Goal: Information Seeking & Learning: Compare options

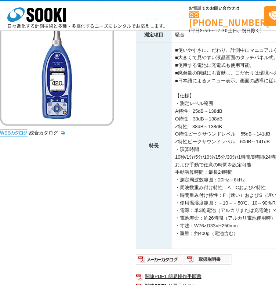
scroll to position [135, 0]
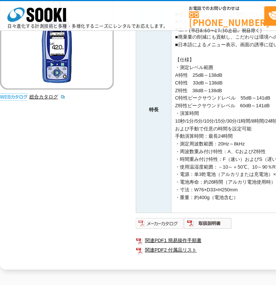
click at [176, 219] on img at bounding box center [160, 224] width 48 height 12
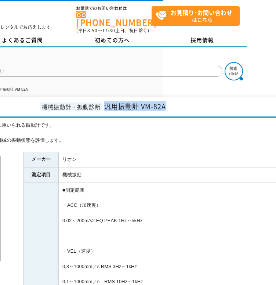
scroll to position [0, 154]
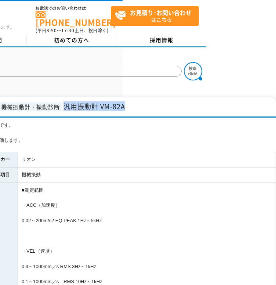
drag, startPoint x: 218, startPoint y: 101, endPoint x: 140, endPoint y: 110, distance: 78.4
click at [140, 110] on h1 "機械振動計・振動診断 汎用振動計 VM-82A" at bounding box center [61, 107] width 430 height 21
copy span "汎用振動計 VM-82A"
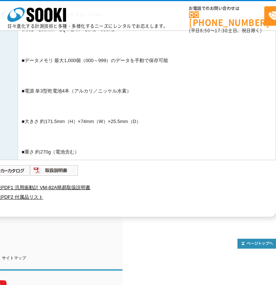
scroll to position [290, 154]
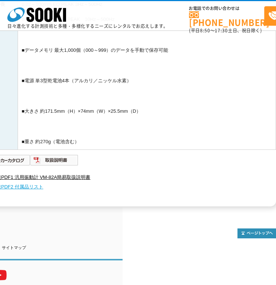
click at [35, 185] on link "関連PDF2 付属品リスト" at bounding box center [129, 187] width 294 height 10
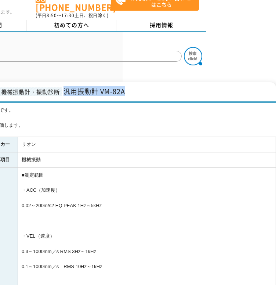
scroll to position [0, 154]
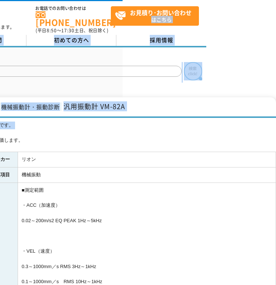
drag, startPoint x: 266, startPoint y: 22, endPoint x: 279, endPoint y: 131, distance: 109.5
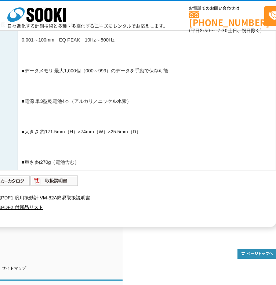
scroll to position [268, 154]
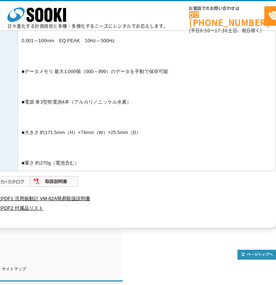
click at [22, 182] on img at bounding box center [6, 182] width 48 height 12
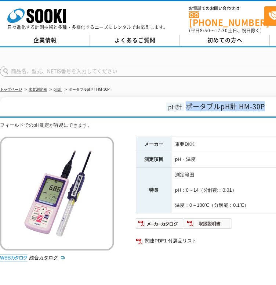
drag, startPoint x: 188, startPoint y: 100, endPoint x: 265, endPoint y: 106, distance: 76.7
click at [265, 106] on span "ポータブルpH計 HM-30P" at bounding box center [225, 106] width 79 height 10
copy span "ポータブルpH計 HM-30P"
click at [157, 220] on img at bounding box center [160, 224] width 48 height 12
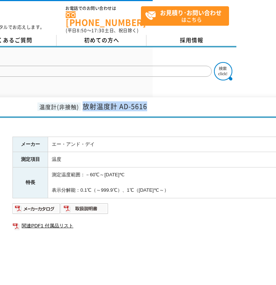
scroll to position [0, 154]
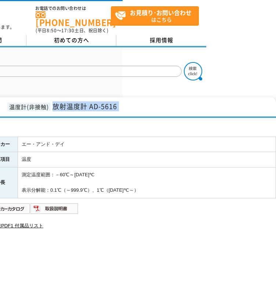
drag, startPoint x: 207, startPoint y: 103, endPoint x: 133, endPoint y: 118, distance: 74.7
click at [133, 118] on div "温度計(非接触) 放射温度計 AD-5616 測定対象物に触れずに遠隔で物の温度を計測できます。 総合カタログ メーカー エー・アンド・デイ 測定項目 温度 …" at bounding box center [61, 227] width 430 height 261
copy div "放射温度計 AD-5616 測定対象物に触れずに遠隔で物の温度を計測できます。"
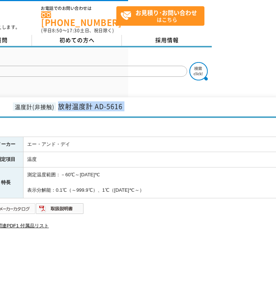
click at [28, 204] on img at bounding box center [12, 209] width 48 height 12
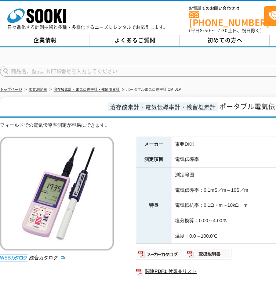
click at [200, 104] on span "溶存酸素計・電気伝導率計・残留塩素計" at bounding box center [163, 107] width 110 height 8
click at [191, 116] on div "溶存酸素計・電気伝導率計・残留塩素計 ポータブル電気伝導率計 CM-31P フィールドでの電気伝導率測定が容易にできます。 総合カタログ メーカー 東亜DKK…" at bounding box center [215, 195] width 430 height 197
click at [150, 103] on span "溶存酸素計・電気伝導率計・残留塩素計" at bounding box center [163, 107] width 110 height 8
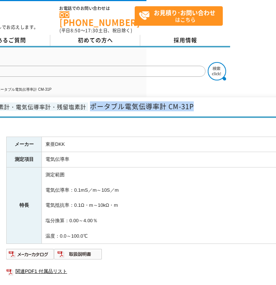
scroll to position [0, 154]
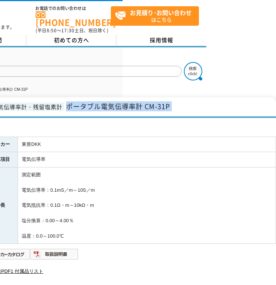
drag, startPoint x: 221, startPoint y: 101, endPoint x: 166, endPoint y: 114, distance: 56.5
click at [166, 114] on div "溶存酸素計・電気伝導率計・残留塩素計 ポータブル電気伝導率計 CM-31P フィールドでの電気伝導率測定が容易にできます。 総合カタログ メーカー 東亜DKK…" at bounding box center [61, 195] width 430 height 197
copy div "ポータブル電気伝導率計 CM-31P フィールドでの電気伝導率測定が容易にできます。"
click at [19, 252] on img at bounding box center [6, 255] width 48 height 12
